Goal: Transaction & Acquisition: Obtain resource

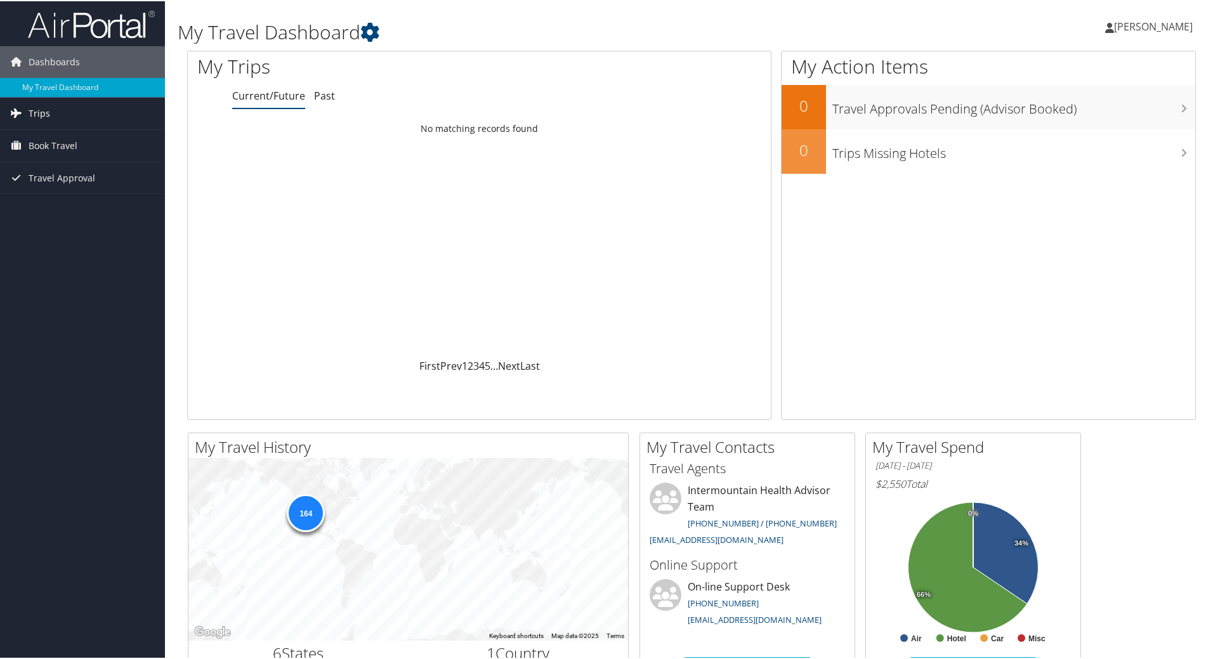
click at [60, 110] on link "Trips" at bounding box center [82, 112] width 165 height 32
click at [54, 151] on link "Past Trips" at bounding box center [82, 156] width 165 height 19
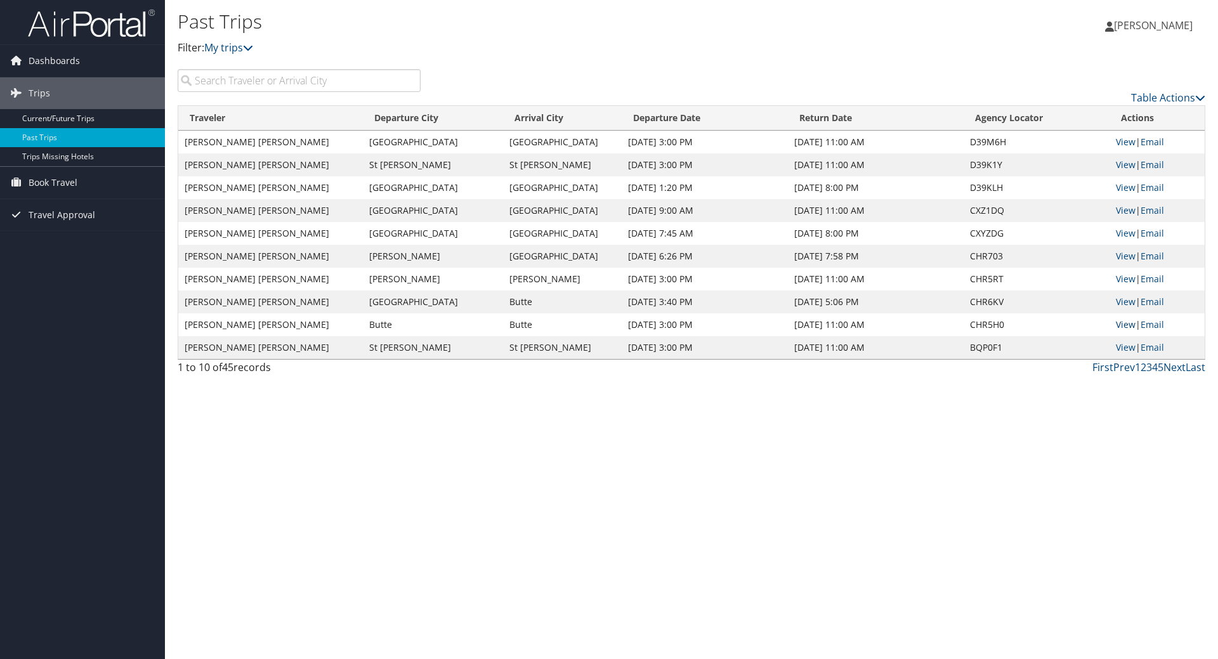
click at [1124, 325] on link "View" at bounding box center [1126, 324] width 20 height 12
click at [1130, 277] on link "View" at bounding box center [1126, 279] width 20 height 12
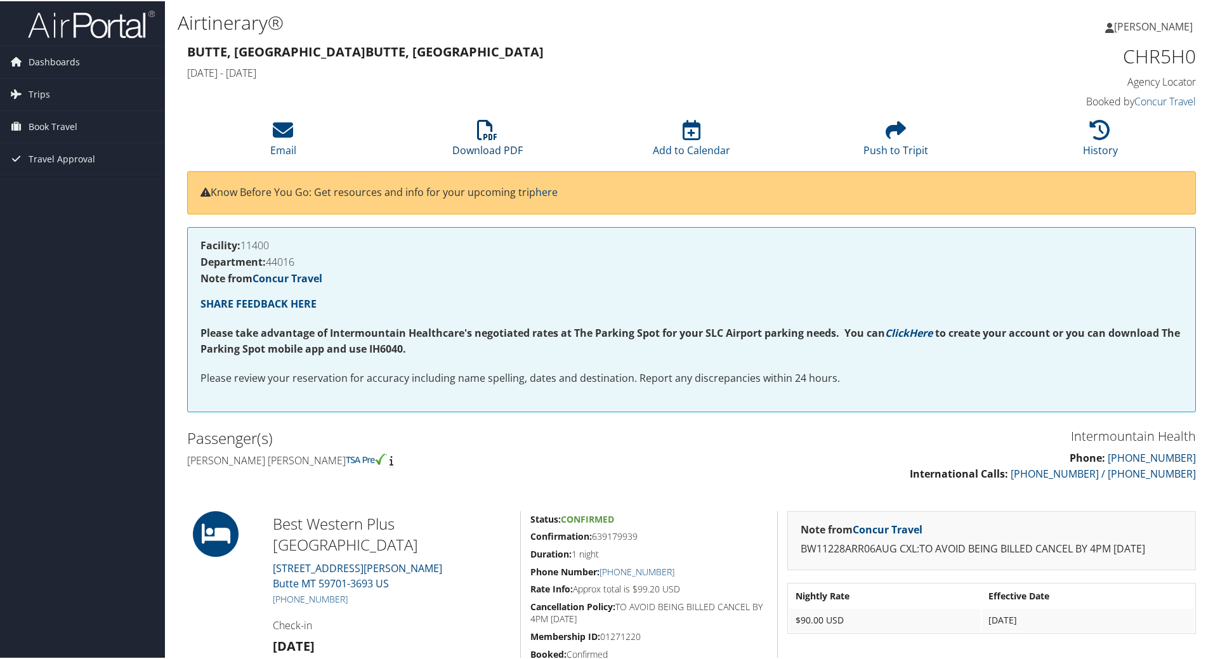
click at [489, 136] on icon at bounding box center [487, 129] width 20 height 20
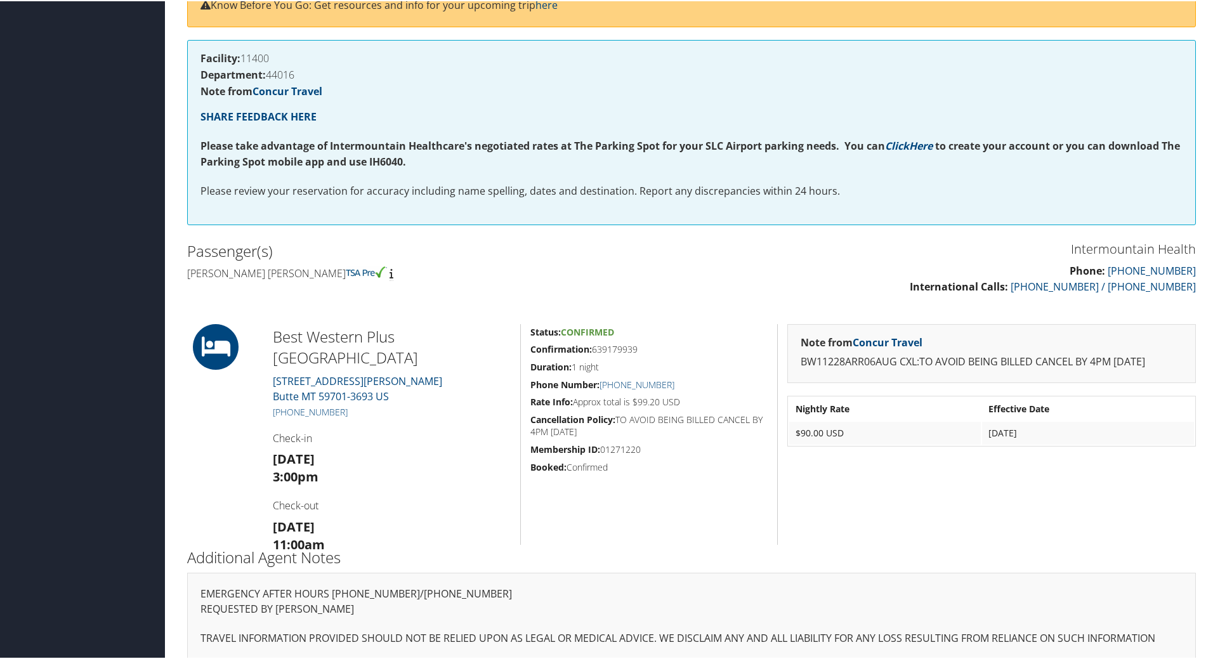
scroll to position [200, 0]
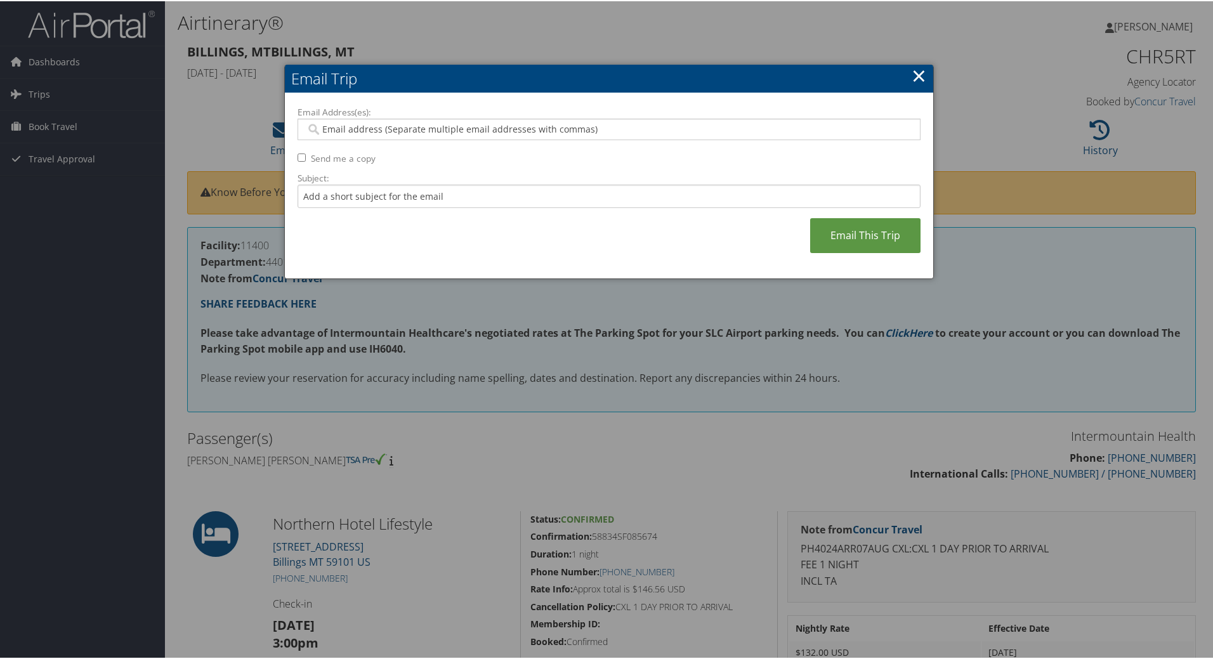
click at [914, 76] on link "×" at bounding box center [919, 74] width 15 height 25
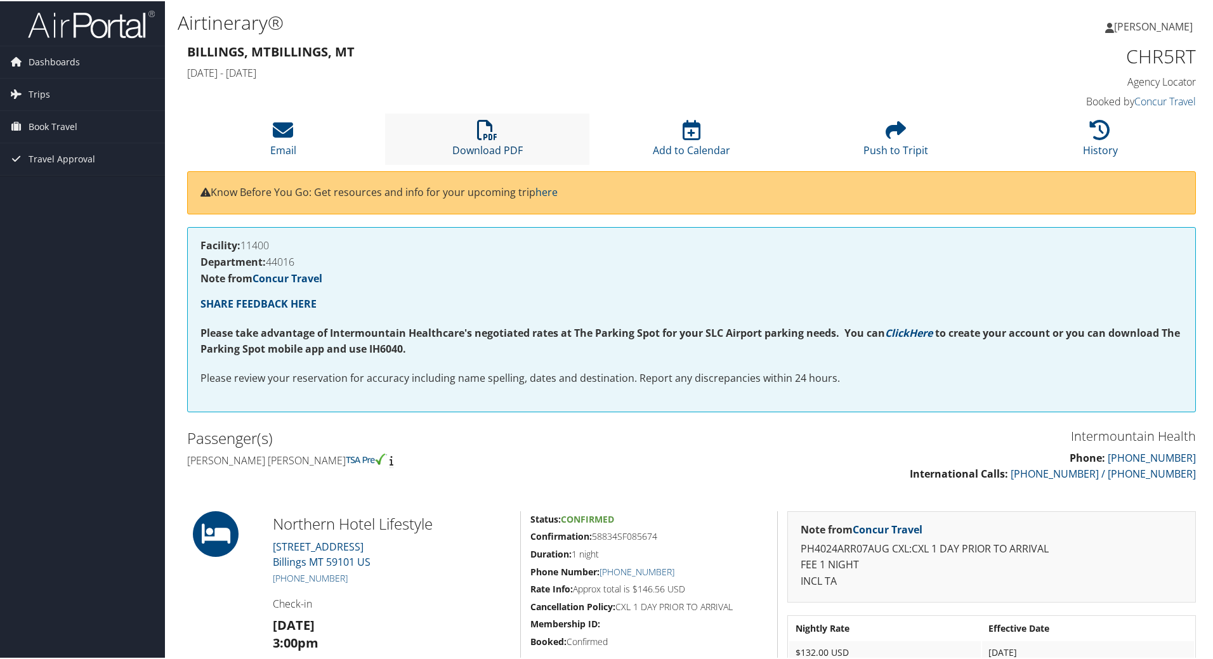
click at [492, 133] on icon at bounding box center [487, 129] width 20 height 20
